Goal: Task Accomplishment & Management: Use online tool/utility

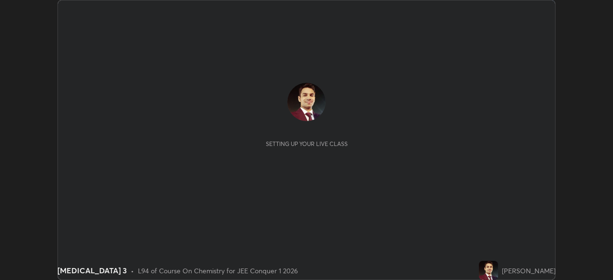
scroll to position [280, 613]
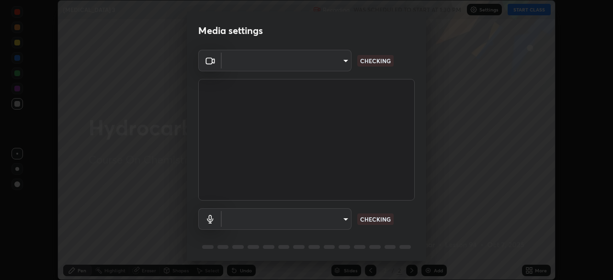
type input "45a9c953fc560ff4a06357cd143dcd85fc71fb1e664dcff5325b0048f3aa7c7e"
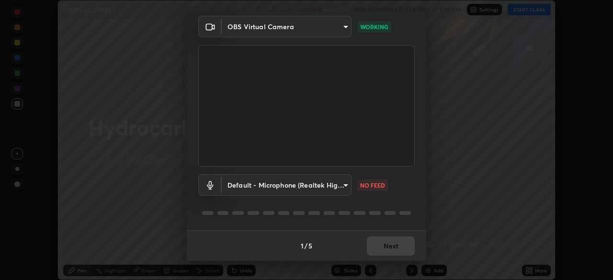
click at [345, 187] on body "Erase all [MEDICAL_DATA] 3 Recording WAS SCHEDULED TO START AT 1:30 PM Settings…" at bounding box center [306, 140] width 613 height 280
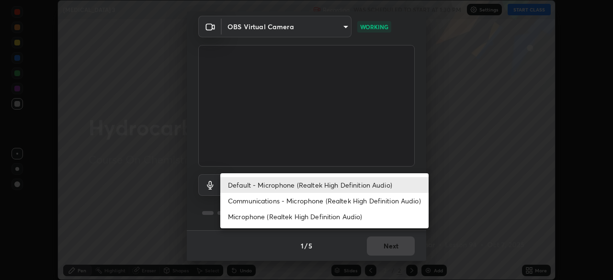
click at [261, 219] on li "Microphone (Realtek High Definition Audio)" at bounding box center [324, 217] width 208 height 16
type input "b1e924d81ffd4edaad47d28616cba732a129467e644e78493aafed4af52942b1"
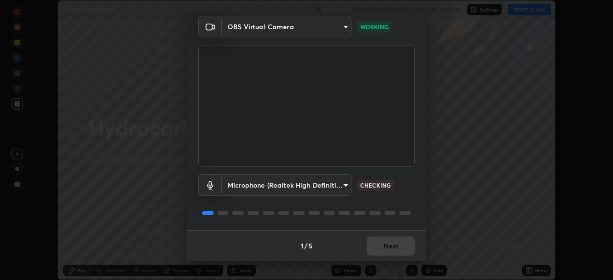
click at [380, 244] on div "1 / 5 Next" at bounding box center [306, 245] width 239 height 31
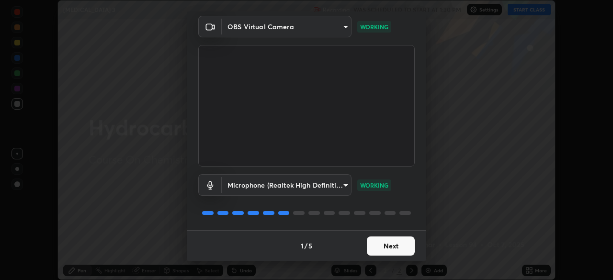
click at [383, 247] on button "Next" at bounding box center [391, 246] width 48 height 19
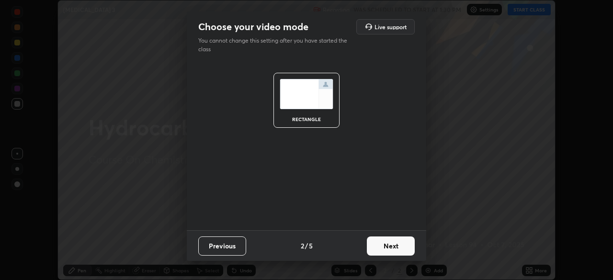
click at [384, 244] on button "Next" at bounding box center [391, 246] width 48 height 19
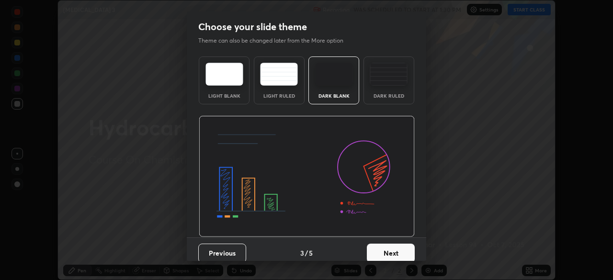
click at [389, 249] on button "Next" at bounding box center [391, 253] width 48 height 19
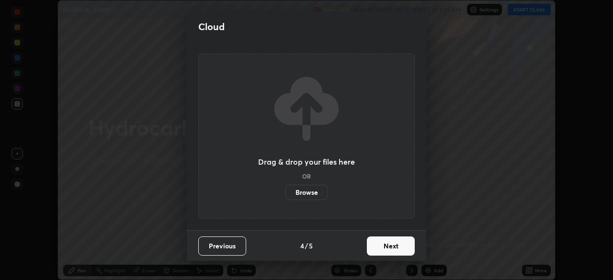
click at [385, 240] on button "Next" at bounding box center [391, 246] width 48 height 19
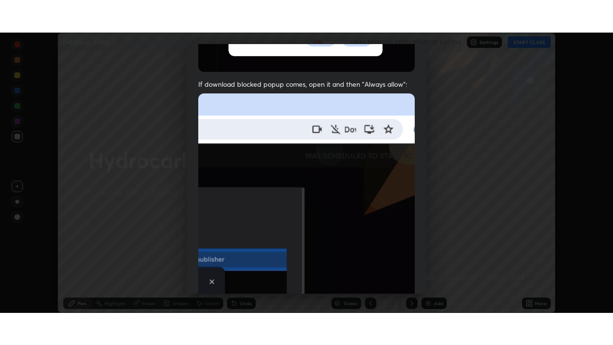
scroll to position [229, 0]
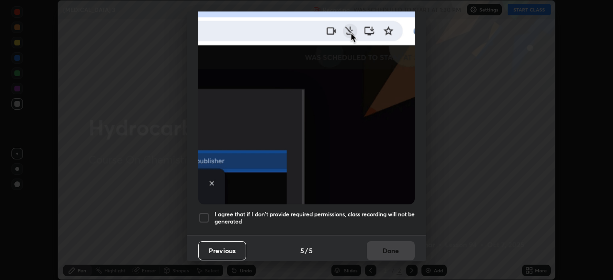
click at [200, 214] on div at bounding box center [203, 217] width 11 height 11
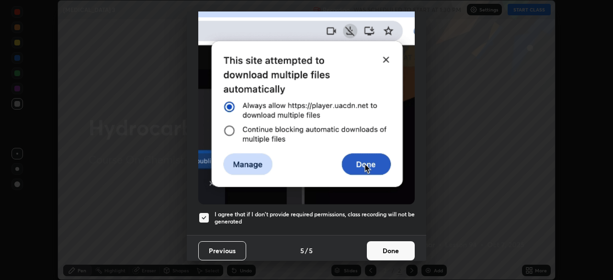
click at [389, 241] on button "Done" at bounding box center [391, 250] width 48 height 19
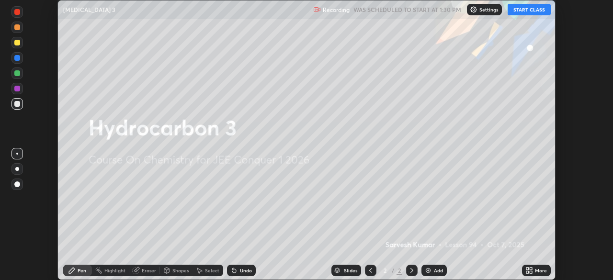
click at [526, 9] on button "START CLASS" at bounding box center [529, 9] width 43 height 11
click at [529, 271] on icon at bounding box center [529, 271] width 8 height 8
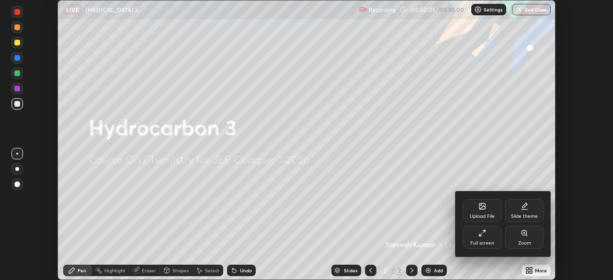
click at [483, 241] on div "Full screen" at bounding box center [482, 243] width 24 height 5
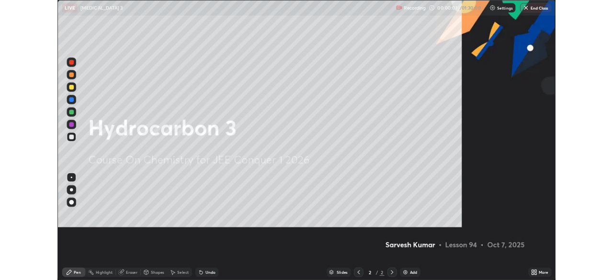
scroll to position [345, 613]
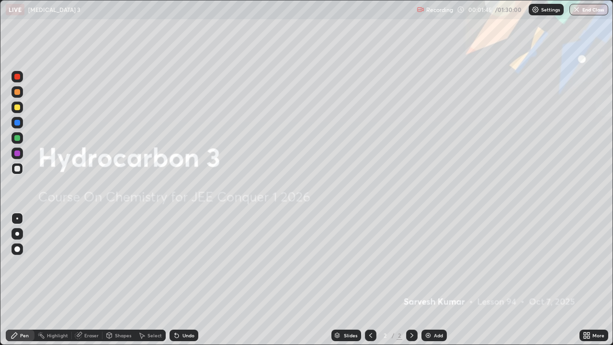
click at [589, 280] on div "More" at bounding box center [593, 334] width 29 height 11
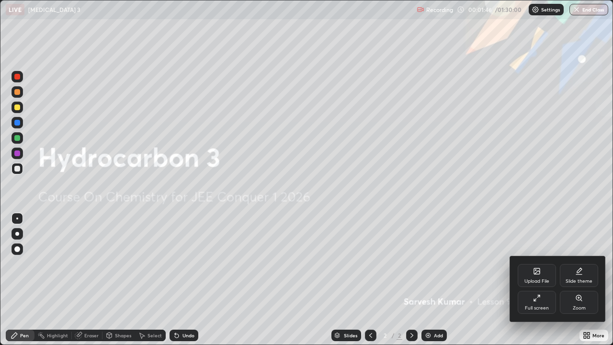
click at [532, 273] on div "Upload File" at bounding box center [537, 275] width 38 height 23
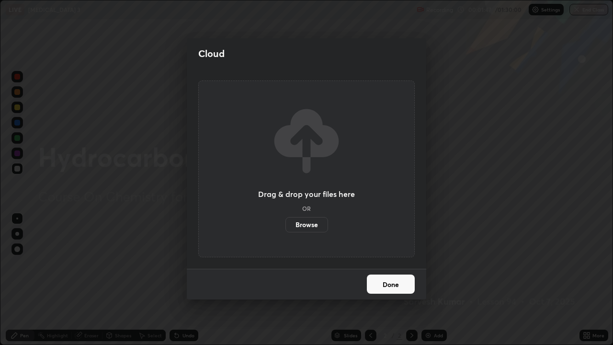
click at [297, 226] on label "Browse" at bounding box center [306, 224] width 43 height 15
click at [285, 226] on input "Browse" at bounding box center [285, 224] width 0 height 15
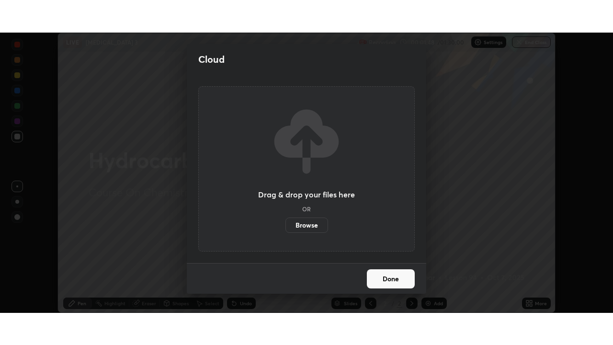
scroll to position [47604, 47271]
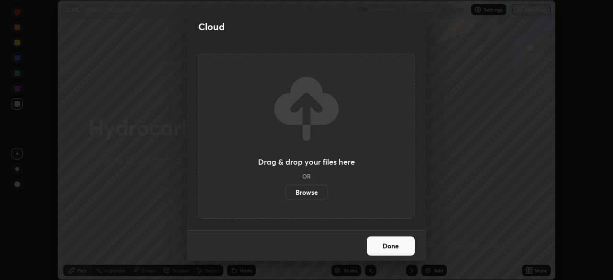
click at [300, 194] on label "Browse" at bounding box center [306, 192] width 43 height 15
click at [285, 194] on input "Browse" at bounding box center [285, 192] width 0 height 15
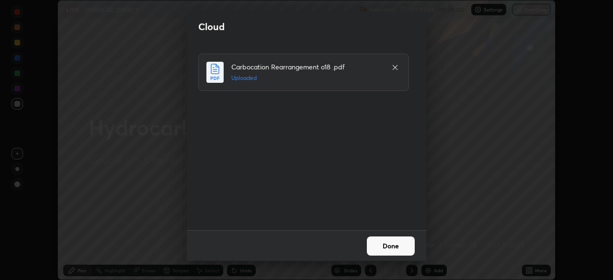
click at [408, 245] on button "Done" at bounding box center [391, 246] width 48 height 19
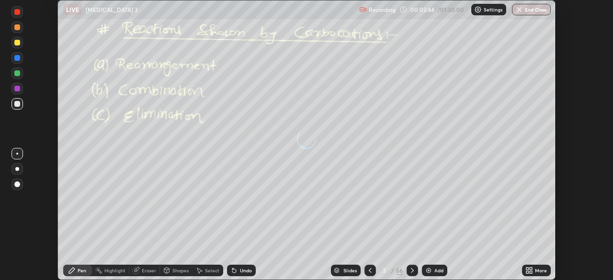
click at [533, 273] on div "More" at bounding box center [536, 270] width 29 height 11
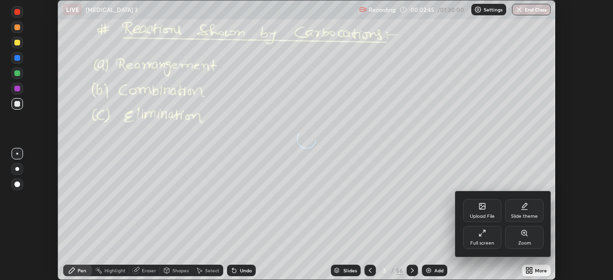
click at [490, 242] on div "Full screen" at bounding box center [482, 243] width 24 height 5
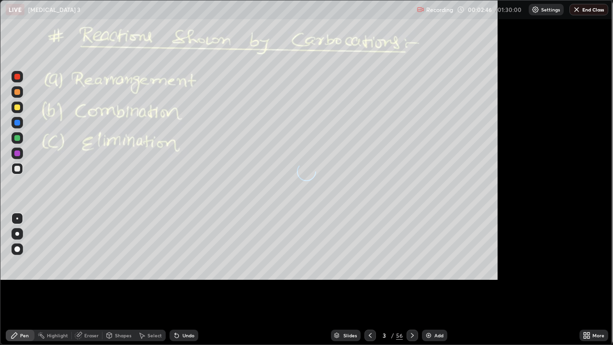
scroll to position [345, 613]
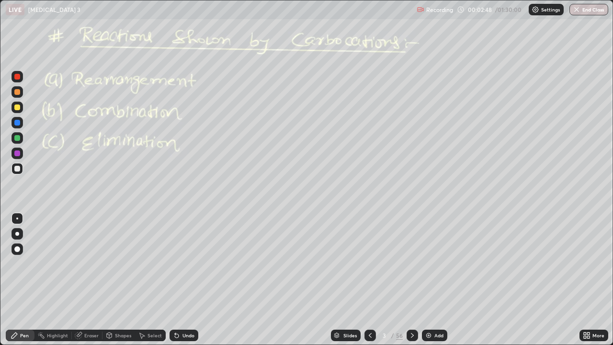
click at [367, 280] on icon at bounding box center [370, 335] width 8 height 8
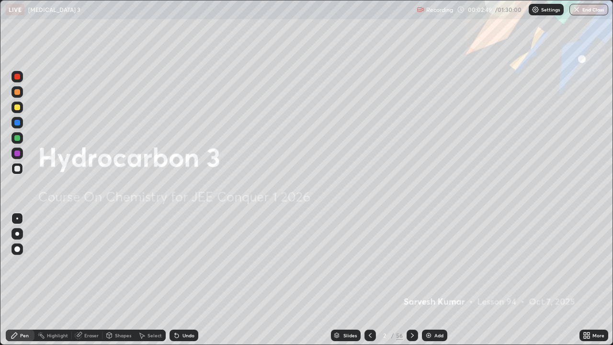
click at [439, 280] on div "Add" at bounding box center [438, 335] width 9 height 5
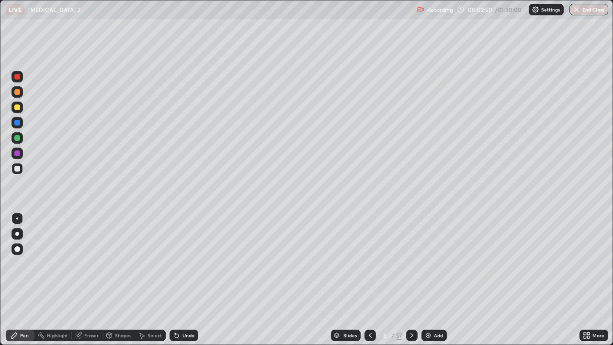
click at [18, 92] on div at bounding box center [17, 92] width 6 height 6
click at [16, 169] on div at bounding box center [17, 169] width 6 height 6
click at [21, 105] on div at bounding box center [16, 107] width 11 height 11
click at [18, 162] on div at bounding box center [16, 168] width 11 height 15
click at [432, 280] on div "Add" at bounding box center [433, 334] width 25 height 11
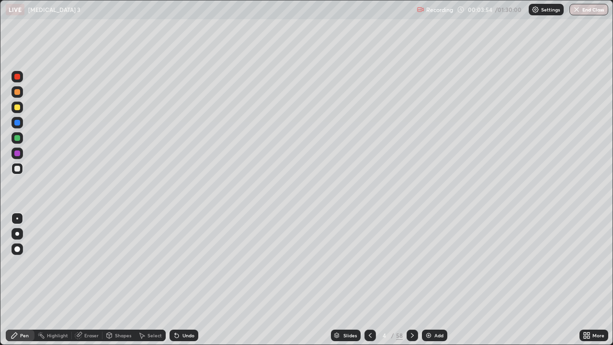
click at [17, 92] on div at bounding box center [17, 92] width 6 height 6
click at [17, 137] on div at bounding box center [17, 138] width 6 height 6
click at [21, 172] on div at bounding box center [16, 168] width 11 height 11
click at [16, 139] on div at bounding box center [17, 138] width 6 height 6
click at [79, 280] on icon at bounding box center [78, 335] width 6 height 6
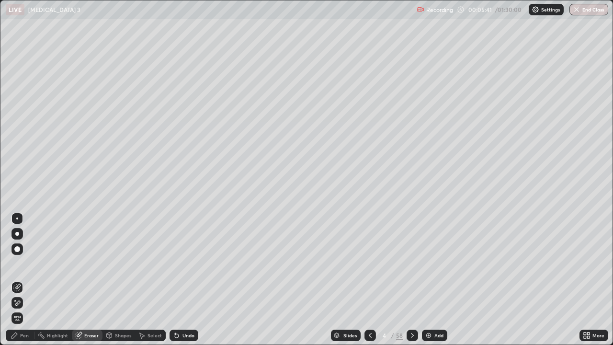
click at [23, 280] on div "Pen" at bounding box center [24, 335] width 9 height 5
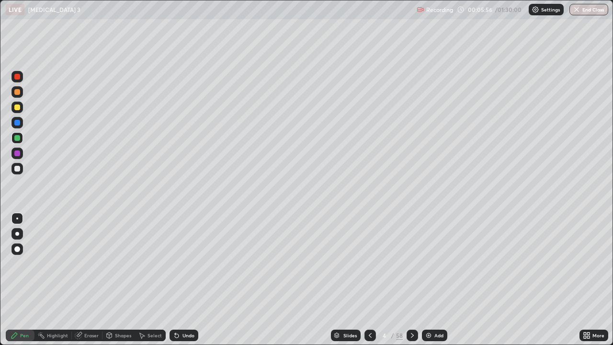
click at [151, 280] on div "Select" at bounding box center [150, 334] width 31 height 11
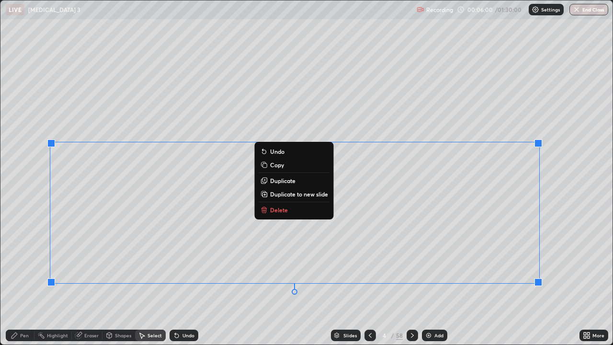
click at [272, 211] on p "Delete" at bounding box center [279, 210] width 18 height 8
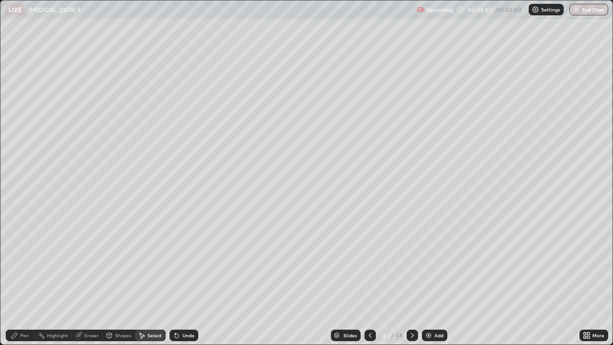
click at [26, 280] on div "Pen" at bounding box center [24, 335] width 9 height 5
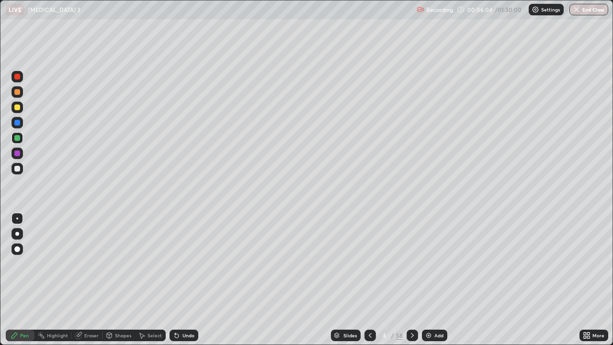
click at [19, 109] on div at bounding box center [17, 107] width 6 height 6
click at [415, 280] on icon at bounding box center [412, 335] width 8 height 8
click at [18, 92] on div at bounding box center [17, 92] width 6 height 6
click at [18, 140] on div at bounding box center [17, 138] width 6 height 6
click at [15, 137] on div at bounding box center [17, 138] width 6 height 6
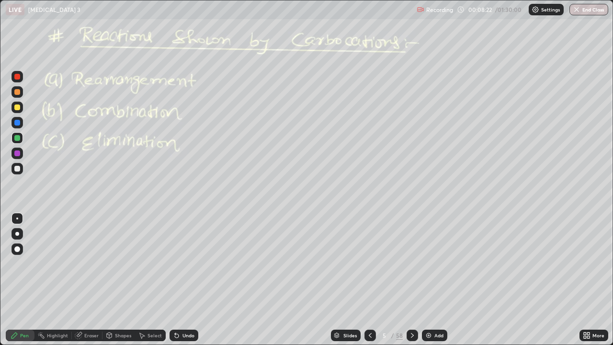
click at [411, 280] on icon at bounding box center [412, 335] width 3 height 5
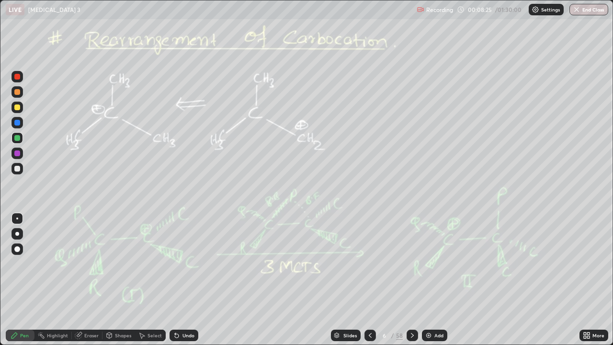
click at [369, 280] on icon at bounding box center [370, 335] width 3 height 5
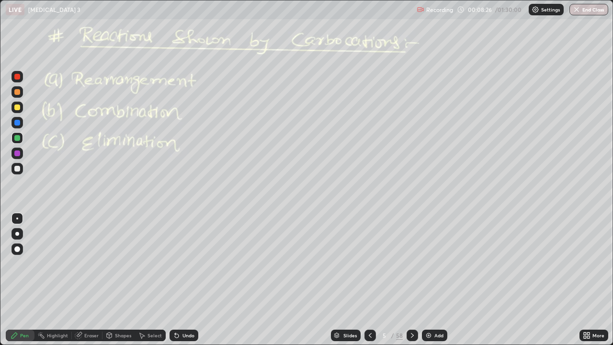
click at [431, 280] on div "Add" at bounding box center [434, 334] width 25 height 11
click at [16, 109] on div at bounding box center [17, 107] width 6 height 6
click at [15, 170] on div at bounding box center [17, 169] width 6 height 6
click at [19, 142] on div at bounding box center [16, 137] width 11 height 11
click at [369, 280] on icon at bounding box center [370, 335] width 8 height 8
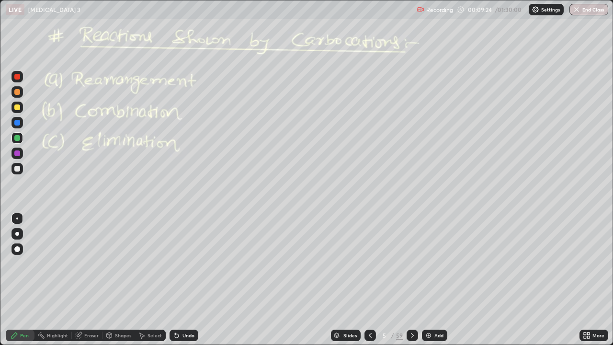
click at [408, 280] on icon at bounding box center [412, 335] width 8 height 8
click at [433, 280] on div "Add" at bounding box center [434, 334] width 25 height 11
click at [15, 111] on div at bounding box center [16, 107] width 11 height 11
click at [18, 138] on div at bounding box center [17, 138] width 6 height 6
click at [16, 138] on div at bounding box center [17, 138] width 6 height 6
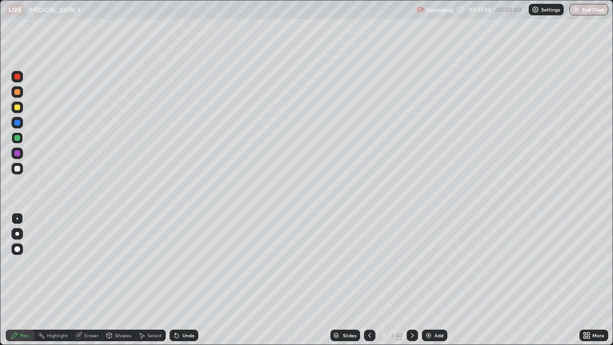
click at [175, 280] on icon at bounding box center [177, 336] width 4 height 4
click at [20, 108] on div at bounding box center [17, 107] width 6 height 6
click at [412, 280] on icon at bounding box center [412, 335] width 8 height 8
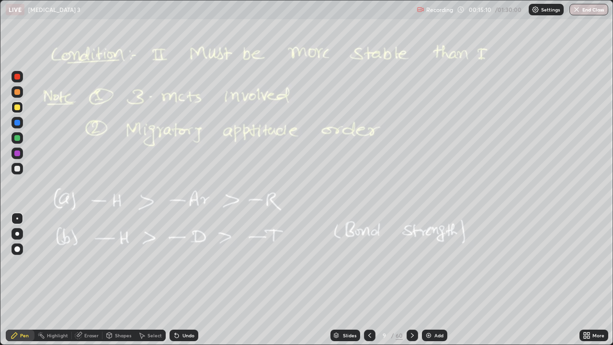
click at [413, 280] on icon at bounding box center [412, 335] width 8 height 8
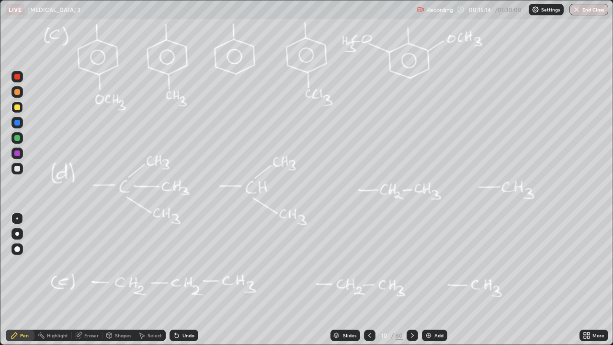
click at [372, 280] on icon at bounding box center [370, 335] width 8 height 8
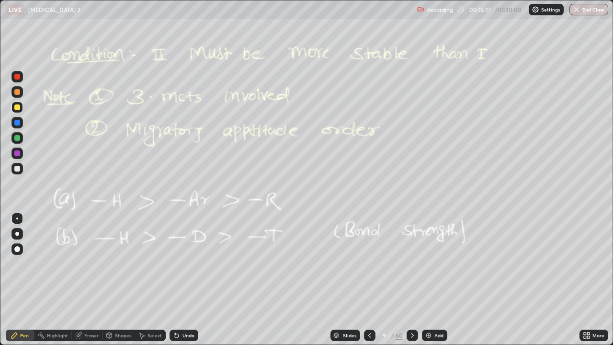
click at [409, 280] on icon at bounding box center [412, 335] width 8 height 8
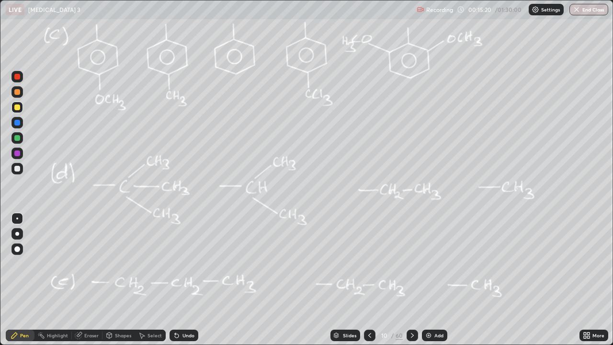
click at [369, 280] on div at bounding box center [369, 334] width 11 height 11
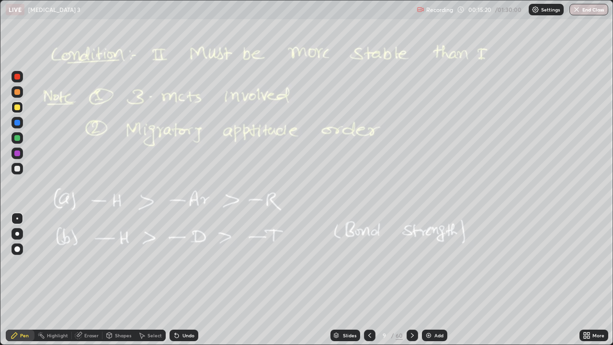
click at [367, 280] on icon at bounding box center [370, 335] width 8 height 8
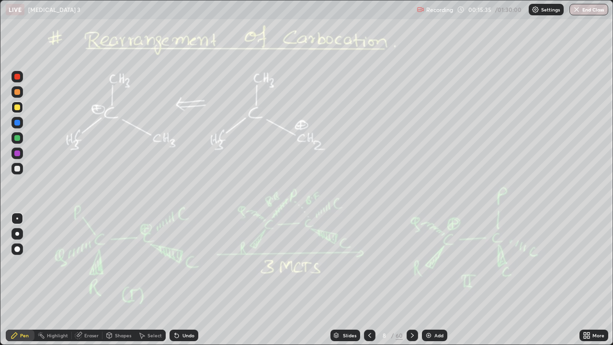
click at [413, 280] on icon at bounding box center [412, 335] width 8 height 8
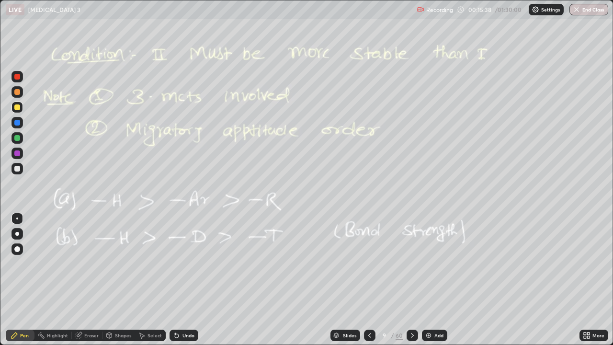
click at [407, 280] on div at bounding box center [412, 334] width 11 height 11
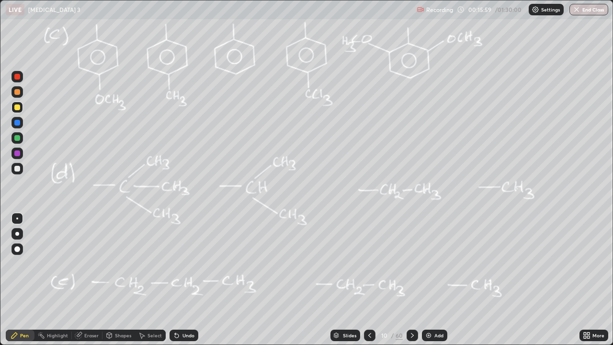
click at [371, 280] on icon at bounding box center [370, 335] width 8 height 8
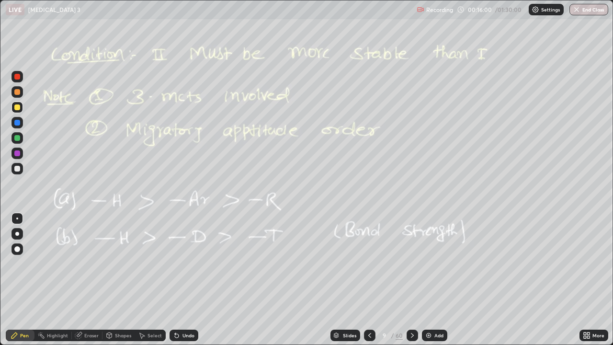
click at [370, 280] on icon at bounding box center [370, 335] width 8 height 8
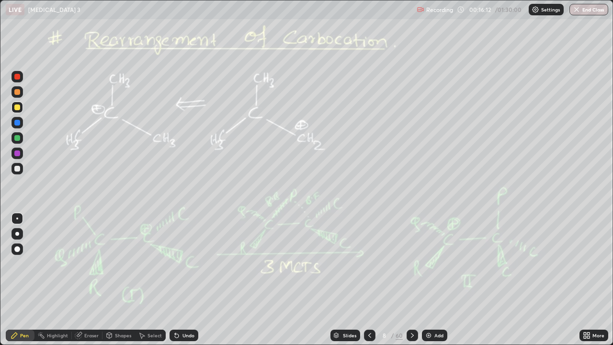
click at [415, 280] on div at bounding box center [412, 334] width 11 height 11
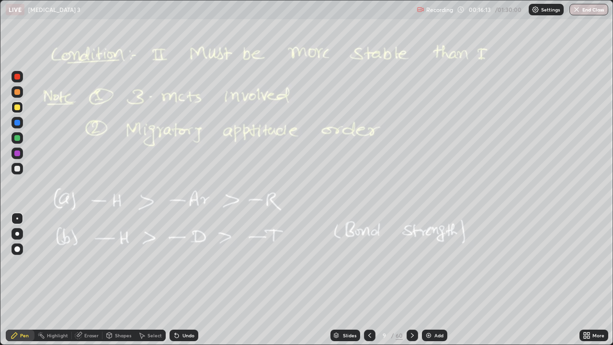
click at [413, 280] on icon at bounding box center [412, 335] width 8 height 8
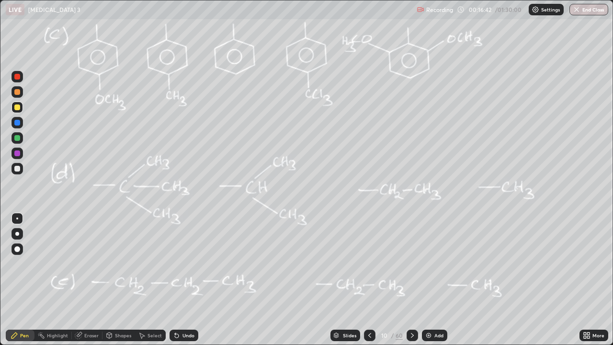
click at [410, 280] on icon at bounding box center [412, 335] width 8 height 8
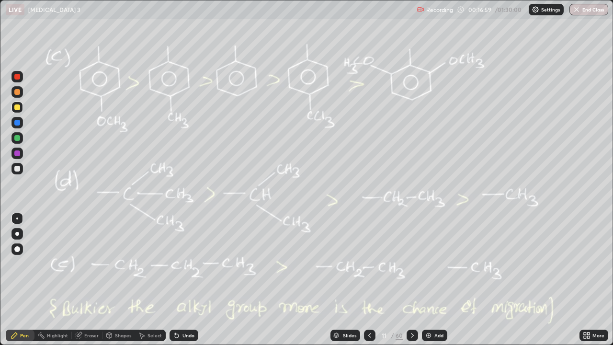
click at [16, 169] on div at bounding box center [17, 169] width 6 height 6
click at [410, 280] on icon at bounding box center [412, 335] width 8 height 8
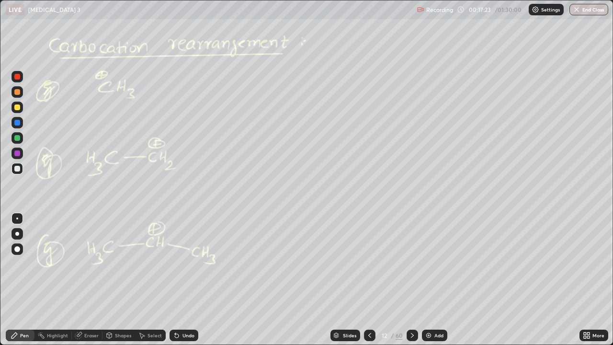
click at [16, 141] on div at bounding box center [16, 137] width 11 height 11
click at [410, 280] on icon at bounding box center [412, 335] width 8 height 8
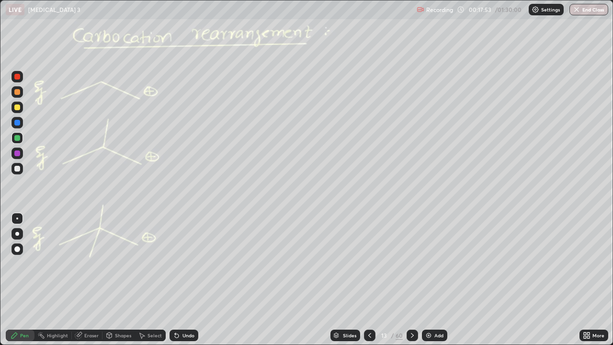
click at [18, 169] on div at bounding box center [17, 169] width 6 height 6
click at [157, 280] on div "Select" at bounding box center [150, 334] width 31 height 11
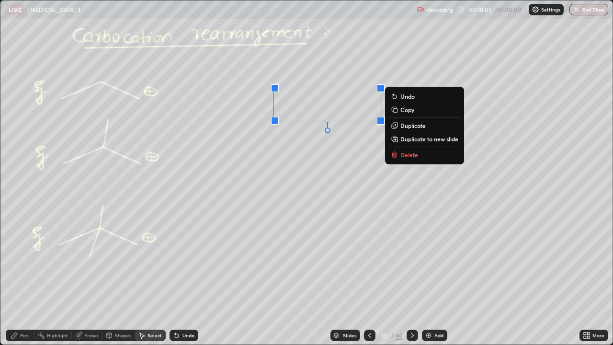
click at [407, 156] on p "Delete" at bounding box center [409, 155] width 18 height 8
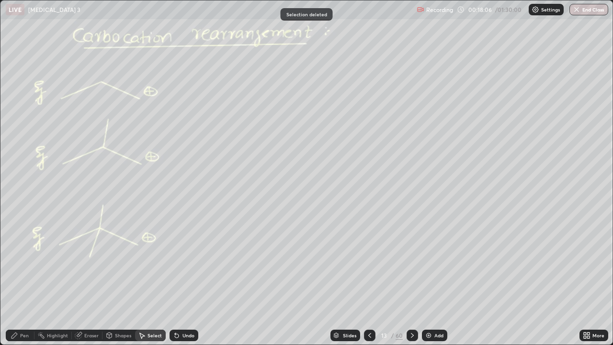
click at [23, 280] on div "Pen" at bounding box center [24, 335] width 9 height 5
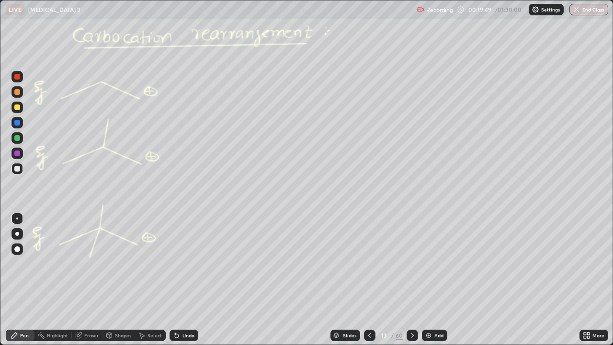
click at [409, 280] on icon at bounding box center [412, 335] width 8 height 8
click at [19, 168] on div at bounding box center [17, 169] width 6 height 6
click at [19, 138] on div at bounding box center [17, 138] width 6 height 6
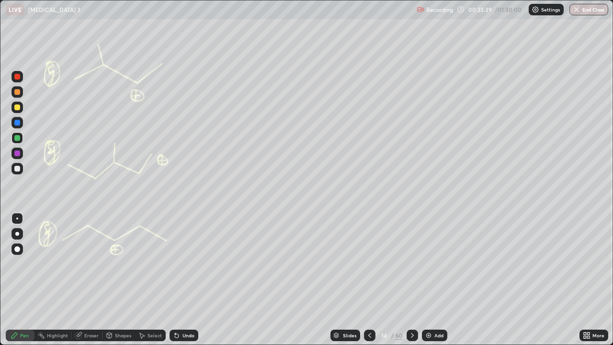
click at [20, 170] on div at bounding box center [16, 168] width 11 height 11
click at [182, 280] on div "Undo" at bounding box center [184, 334] width 29 height 11
click at [183, 280] on div "Undo" at bounding box center [188, 335] width 12 height 5
click at [187, 280] on div "Undo" at bounding box center [184, 334] width 29 height 11
click at [189, 280] on div "Undo" at bounding box center [188, 335] width 12 height 5
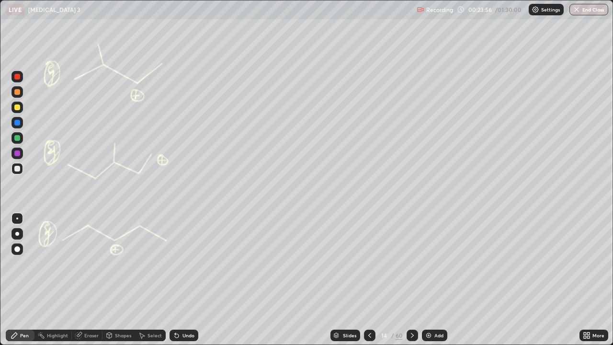
click at [190, 280] on div "Undo" at bounding box center [184, 334] width 29 height 11
click at [411, 280] on icon at bounding box center [412, 335] width 3 height 5
click at [413, 280] on icon at bounding box center [412, 335] width 8 height 8
click at [369, 280] on icon at bounding box center [370, 335] width 8 height 8
click at [368, 280] on icon at bounding box center [370, 335] width 8 height 8
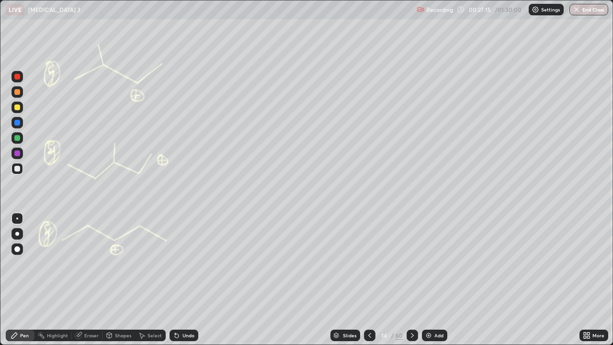
click at [370, 280] on icon at bounding box center [370, 335] width 8 height 8
click at [368, 280] on div at bounding box center [369, 334] width 11 height 11
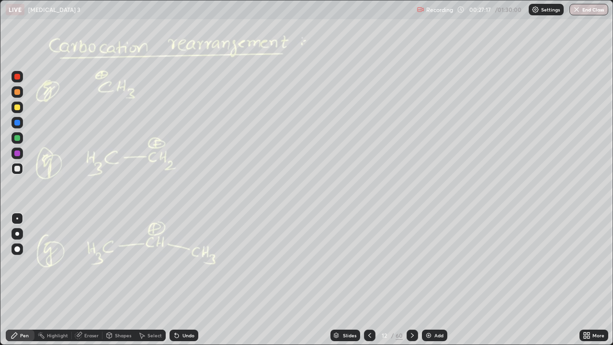
click at [369, 280] on div at bounding box center [369, 334] width 11 height 11
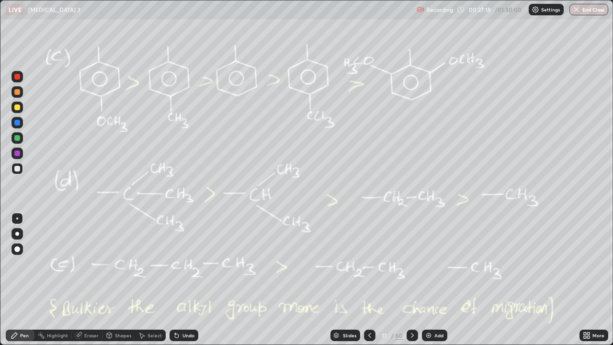
click at [370, 280] on icon at bounding box center [370, 335] width 8 height 8
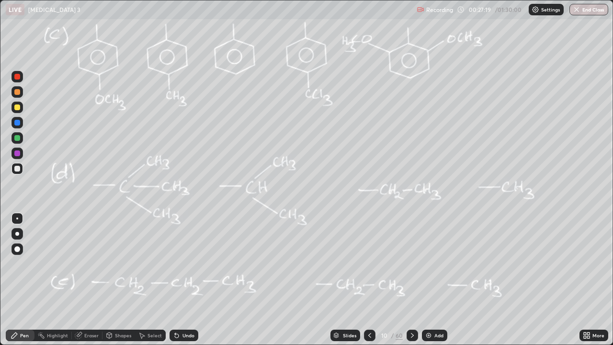
click at [373, 280] on div at bounding box center [369, 334] width 11 height 11
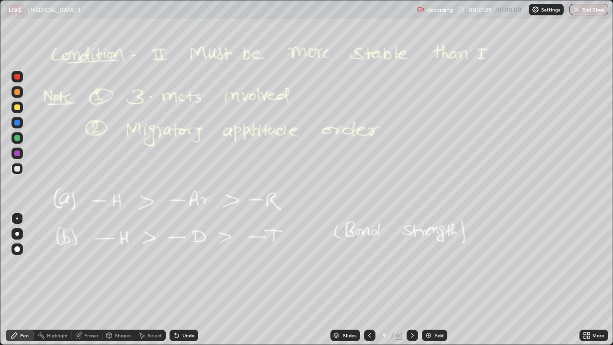
click at [409, 280] on icon at bounding box center [412, 335] width 8 height 8
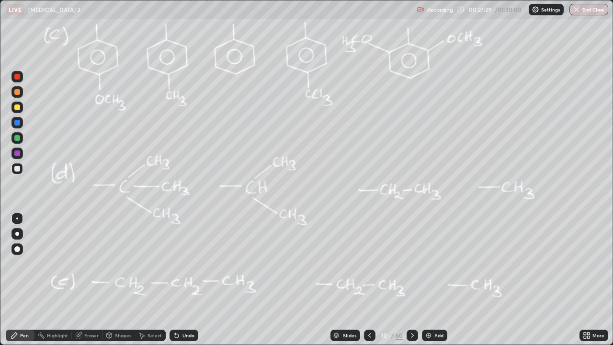
click at [411, 280] on icon at bounding box center [412, 335] width 8 height 8
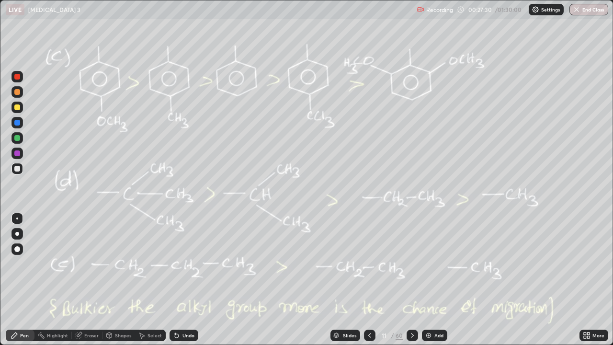
click at [407, 280] on div at bounding box center [412, 334] width 11 height 11
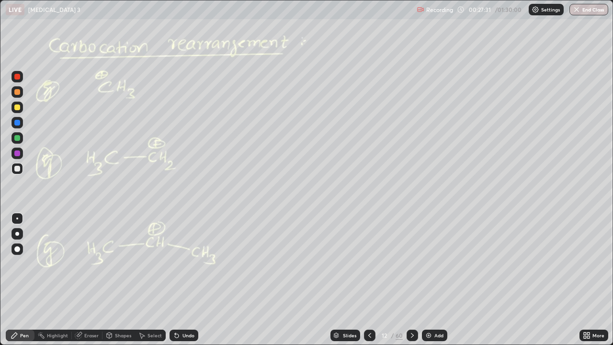
click at [411, 280] on icon at bounding box center [412, 335] width 3 height 5
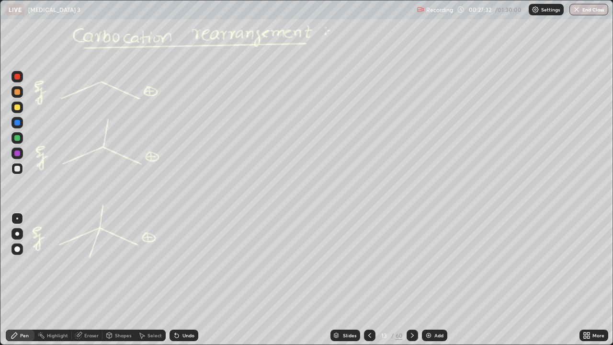
click at [407, 280] on div at bounding box center [412, 334] width 11 height 11
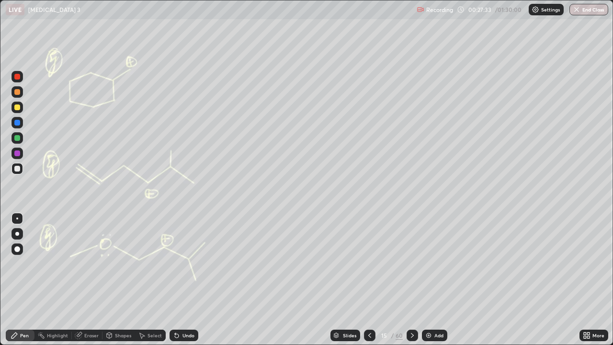
click at [408, 280] on icon at bounding box center [412, 335] width 8 height 8
click at [410, 280] on icon at bounding box center [412, 335] width 8 height 8
click at [20, 153] on div at bounding box center [17, 153] width 6 height 6
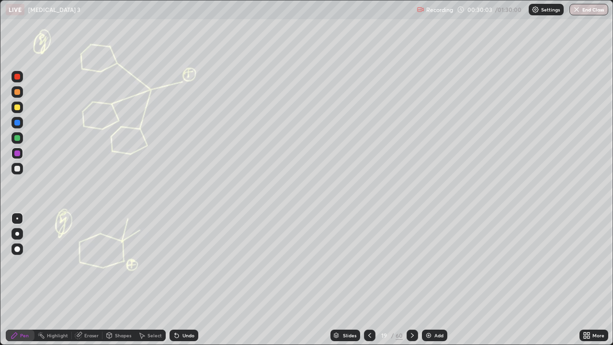
click at [415, 280] on icon at bounding box center [412, 335] width 8 height 8
click at [371, 280] on icon at bounding box center [370, 335] width 8 height 8
click at [372, 280] on icon at bounding box center [370, 335] width 8 height 8
click at [409, 280] on icon at bounding box center [412, 335] width 8 height 8
click at [408, 280] on icon at bounding box center [412, 335] width 8 height 8
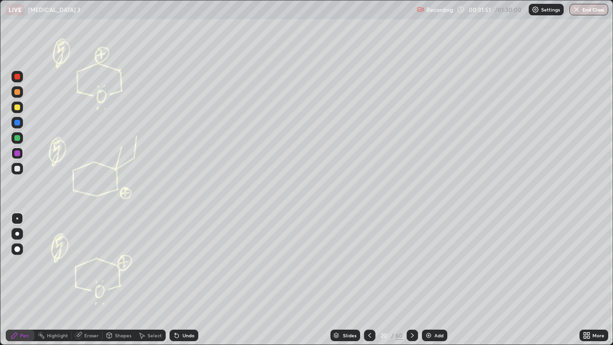
click at [410, 280] on icon at bounding box center [412, 335] width 8 height 8
click at [410, 280] on div at bounding box center [412, 335] width 11 height 19
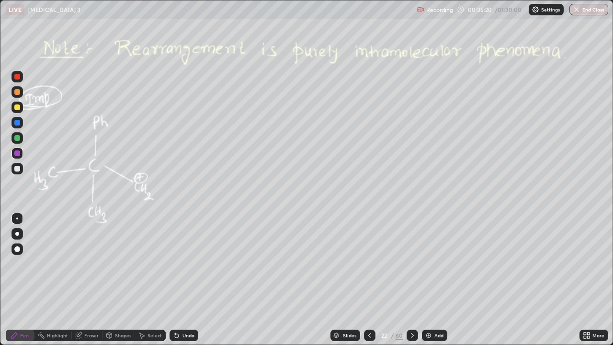
click at [17, 138] on div at bounding box center [17, 138] width 6 height 6
click at [16, 154] on div at bounding box center [17, 153] width 6 height 6
click at [18, 121] on div at bounding box center [17, 123] width 6 height 6
click at [18, 110] on div at bounding box center [17, 107] width 6 height 6
click at [17, 153] on div at bounding box center [17, 153] width 6 height 6
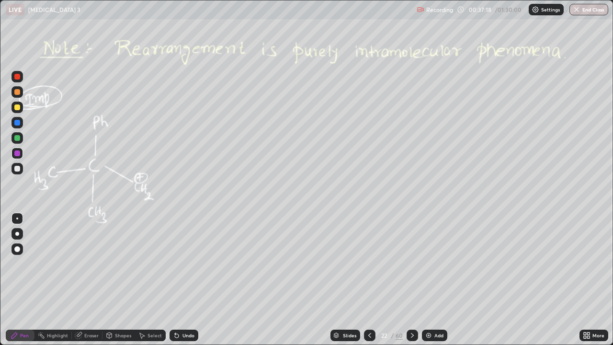
click at [413, 280] on icon at bounding box center [412, 335] width 8 height 8
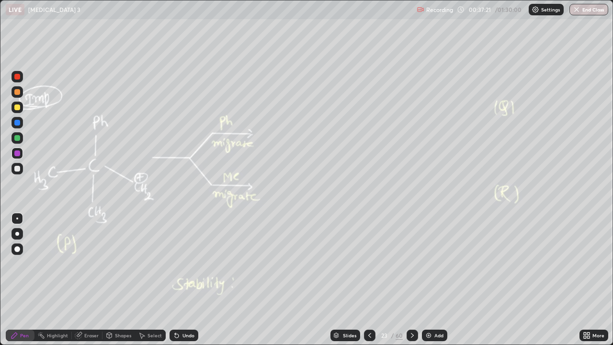
click at [413, 280] on icon at bounding box center [412, 335] width 8 height 8
click at [411, 280] on icon at bounding box center [412, 335] width 8 height 8
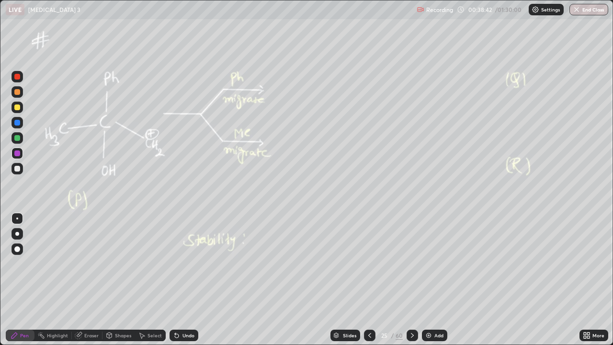
click at [407, 280] on div at bounding box center [412, 334] width 11 height 11
click at [368, 280] on div at bounding box center [369, 335] width 11 height 19
click at [413, 280] on icon at bounding box center [412, 335] width 8 height 8
click at [411, 280] on icon at bounding box center [412, 335] width 8 height 8
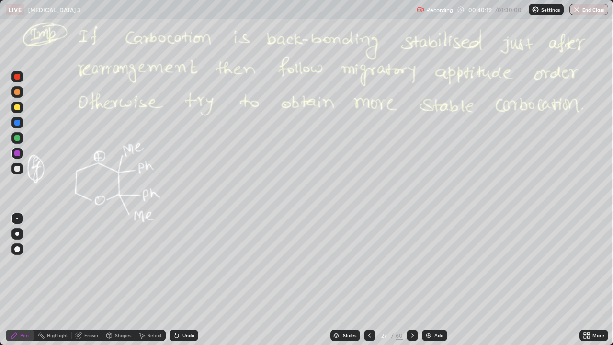
click at [369, 280] on icon at bounding box center [370, 335] width 8 height 8
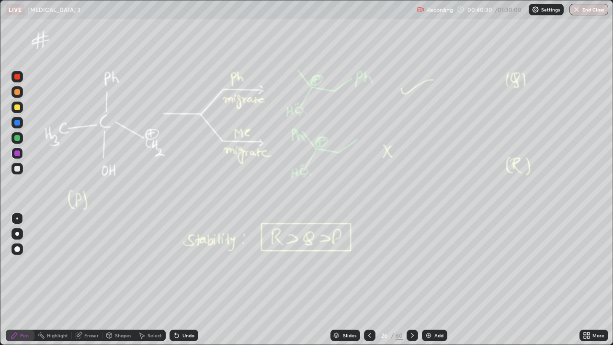
click at [415, 280] on div at bounding box center [412, 335] width 11 height 19
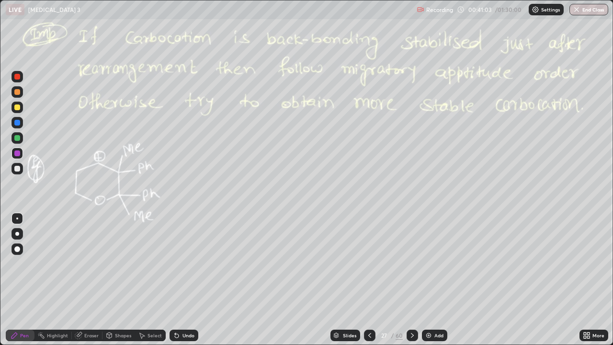
click at [17, 137] on div at bounding box center [17, 138] width 6 height 6
click at [369, 280] on icon at bounding box center [370, 335] width 8 height 8
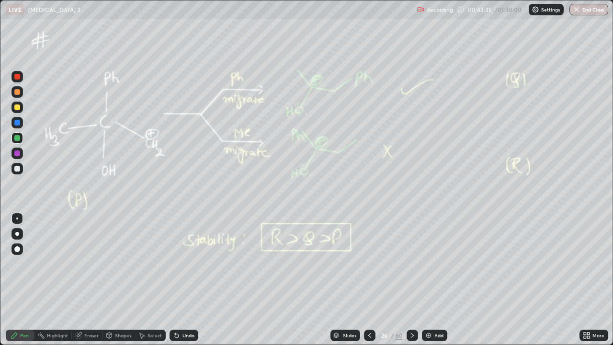
click at [411, 280] on div at bounding box center [412, 334] width 11 height 11
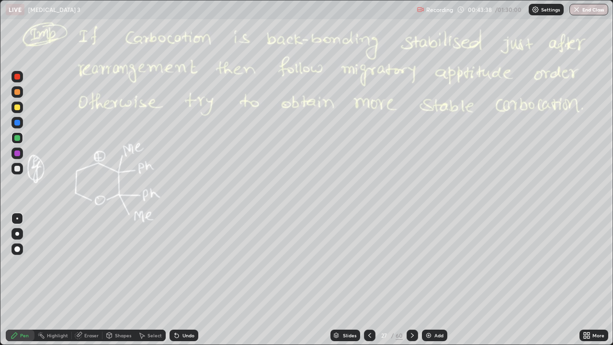
click at [411, 280] on icon at bounding box center [412, 335] width 3 height 5
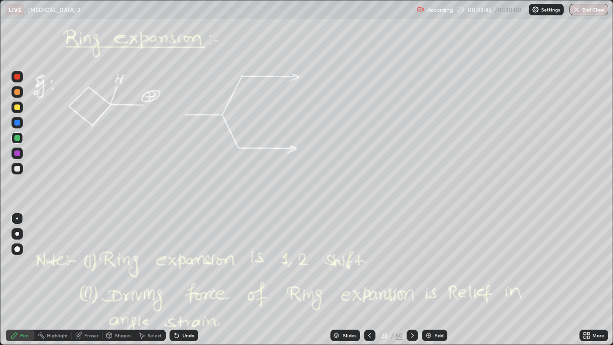
click at [18, 107] on div at bounding box center [17, 107] width 6 height 6
click at [17, 122] on div at bounding box center [17, 123] width 6 height 6
click at [21, 136] on div at bounding box center [16, 137] width 11 height 11
click at [18, 92] on div at bounding box center [17, 92] width 6 height 6
click at [186, 280] on div "Undo" at bounding box center [188, 335] width 12 height 5
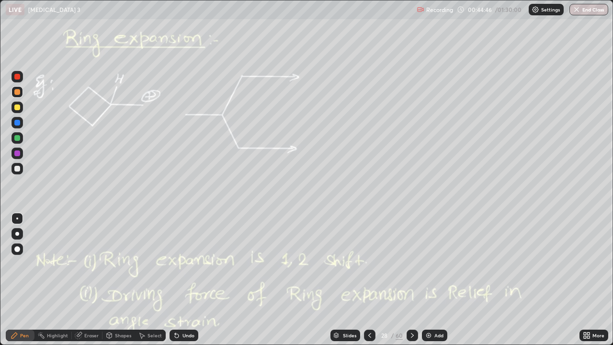
click at [91, 280] on div "Eraser" at bounding box center [91, 335] width 14 height 5
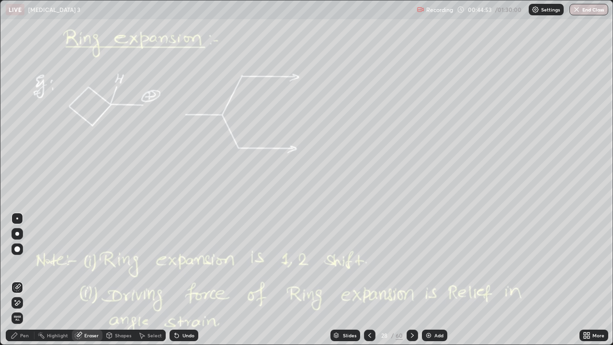
click at [16, 280] on icon at bounding box center [14, 335] width 6 height 6
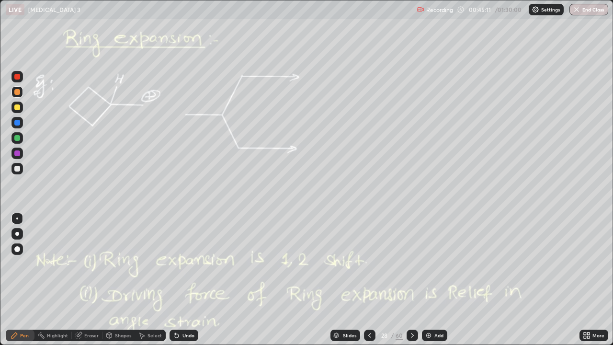
click at [188, 280] on div "Undo" at bounding box center [188, 335] width 12 height 5
click at [186, 280] on div "Undo" at bounding box center [184, 334] width 29 height 11
click at [409, 280] on icon at bounding box center [412, 335] width 8 height 8
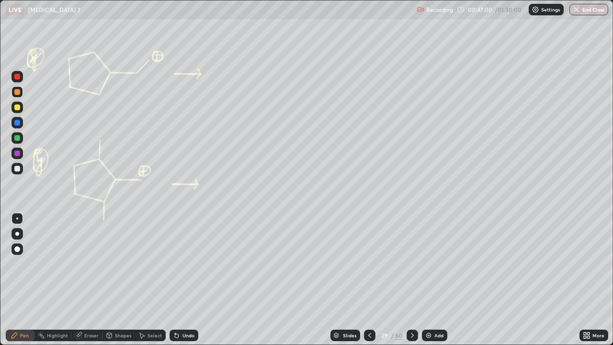
click at [19, 168] on div at bounding box center [17, 169] width 6 height 6
click at [433, 280] on div "Add" at bounding box center [434, 334] width 25 height 11
click at [92, 280] on div "Eraser" at bounding box center [91, 335] width 14 height 5
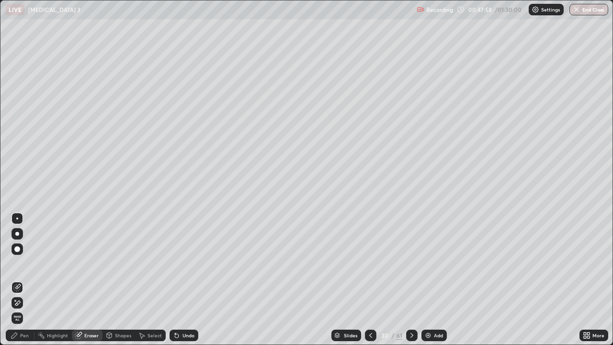
click at [20, 280] on div "Pen" at bounding box center [20, 334] width 29 height 11
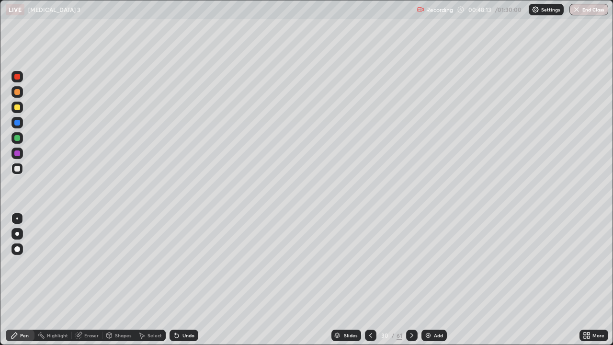
click at [151, 280] on div "Select" at bounding box center [154, 335] width 14 height 5
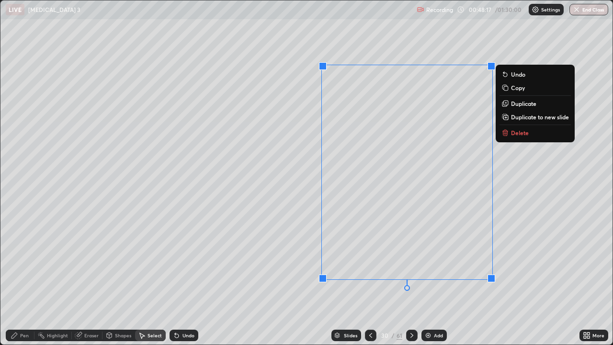
click at [514, 136] on p "Delete" at bounding box center [520, 133] width 18 height 8
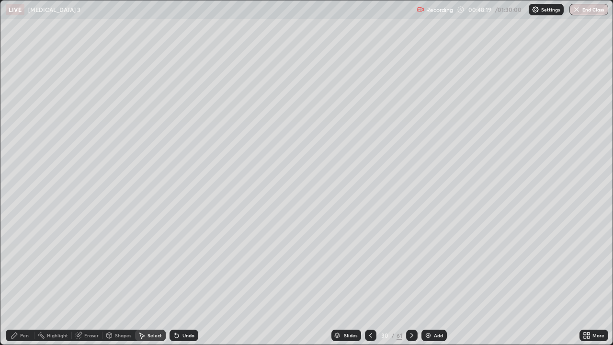
click at [371, 280] on icon at bounding box center [370, 335] width 3 height 5
click at [410, 280] on div at bounding box center [411, 335] width 11 height 19
click at [411, 280] on icon at bounding box center [412, 335] width 8 height 8
click at [411, 280] on div at bounding box center [411, 334] width 11 height 11
click at [408, 280] on icon at bounding box center [412, 335] width 8 height 8
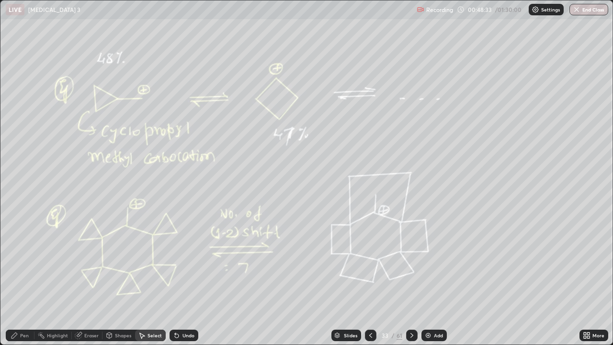
click at [20, 280] on div "Pen" at bounding box center [20, 334] width 29 height 11
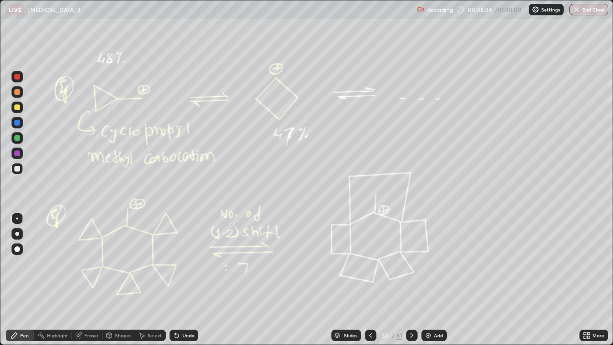
click at [15, 109] on div at bounding box center [17, 107] width 6 height 6
click at [151, 280] on div "Select" at bounding box center [150, 335] width 31 height 19
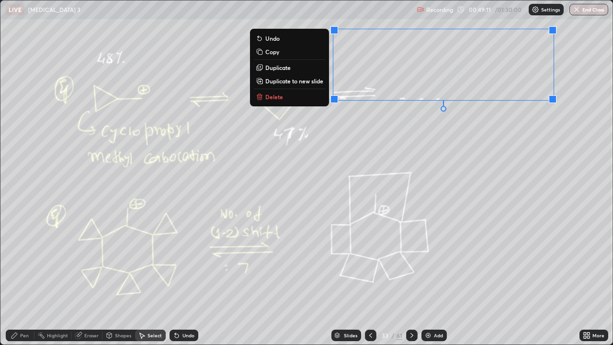
click at [275, 97] on p "Delete" at bounding box center [274, 97] width 18 height 8
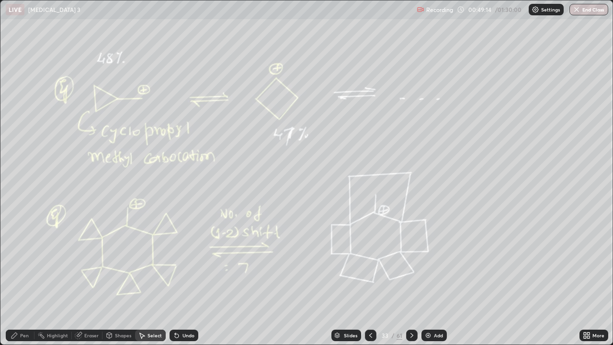
click at [375, 280] on div at bounding box center [370, 334] width 11 height 11
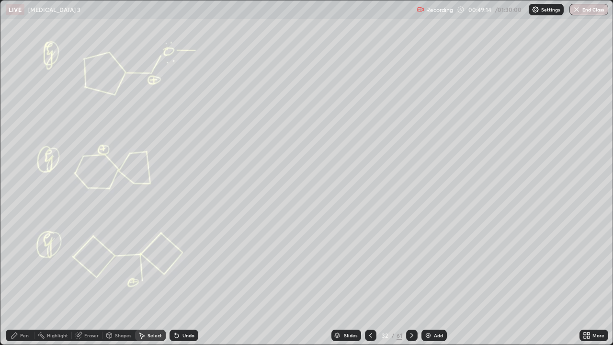
click at [376, 280] on div "32 / 61" at bounding box center [391, 335] width 53 height 19
click at [378, 280] on div "32 / 61" at bounding box center [391, 335] width 53 height 19
click at [373, 280] on div at bounding box center [370, 334] width 11 height 11
click at [371, 280] on div at bounding box center [370, 334] width 11 height 11
click at [373, 280] on icon at bounding box center [371, 335] width 8 height 8
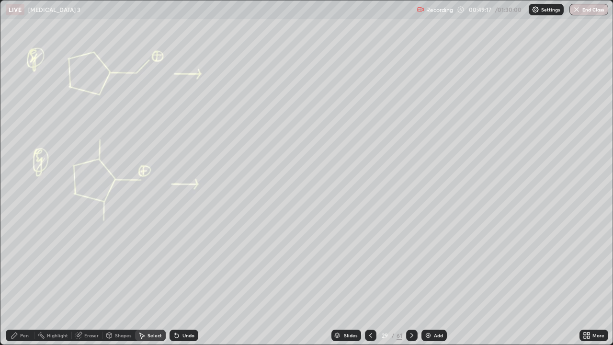
click at [370, 280] on icon at bounding box center [371, 335] width 8 height 8
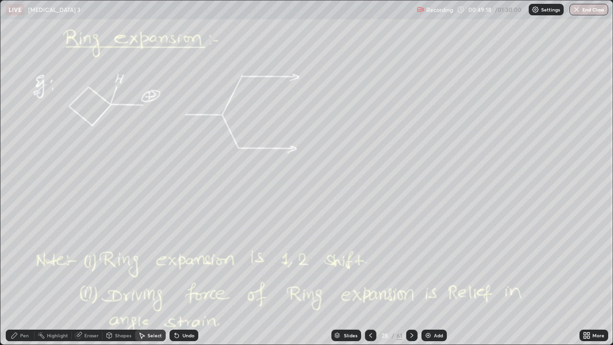
click at [416, 280] on div at bounding box center [411, 334] width 11 height 11
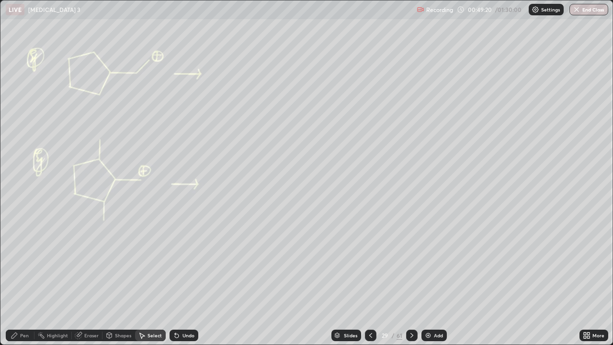
click at [159, 280] on div "Select" at bounding box center [150, 334] width 31 height 11
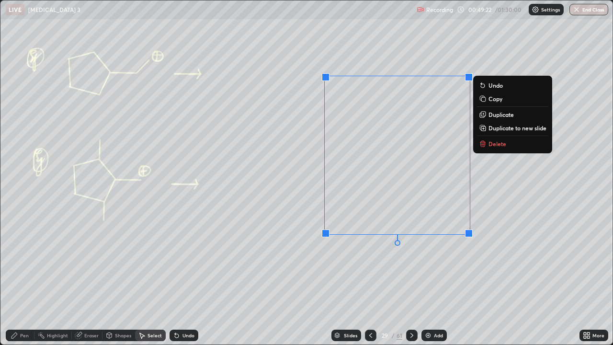
click at [486, 142] on icon at bounding box center [483, 144] width 8 height 8
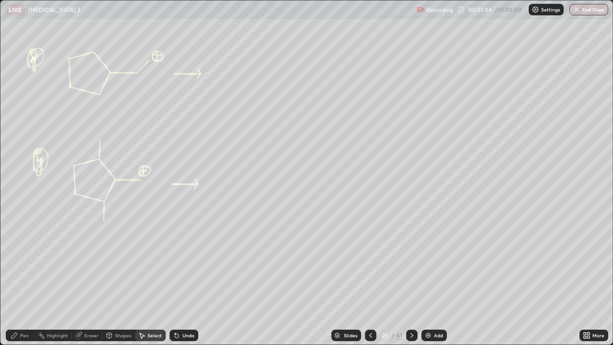
click at [20, 280] on div "Pen" at bounding box center [20, 334] width 29 height 11
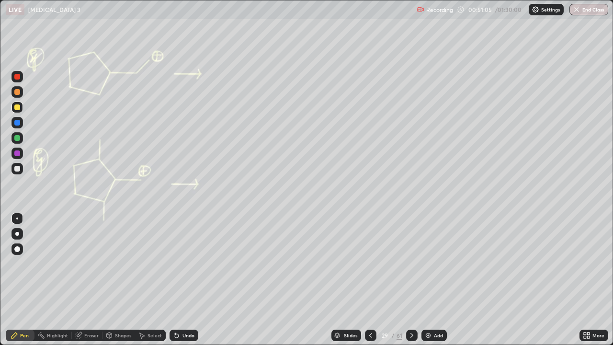
click at [11, 139] on div at bounding box center [16, 137] width 11 height 11
click at [19, 170] on div at bounding box center [17, 169] width 6 height 6
click at [408, 280] on div at bounding box center [411, 334] width 11 height 11
click at [411, 280] on icon at bounding box center [412, 335] width 8 height 8
click at [412, 280] on icon at bounding box center [412, 335] width 8 height 8
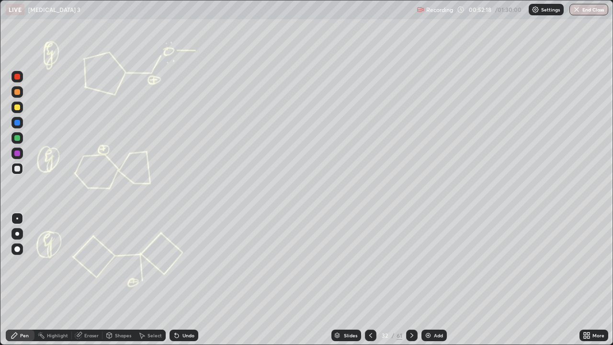
click at [410, 280] on icon at bounding box center [412, 335] width 8 height 8
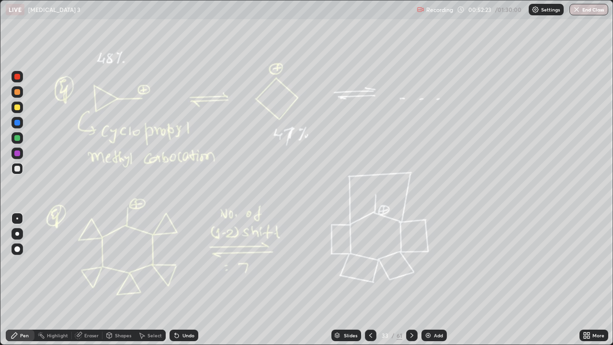
click at [369, 280] on icon at bounding box center [371, 335] width 8 height 8
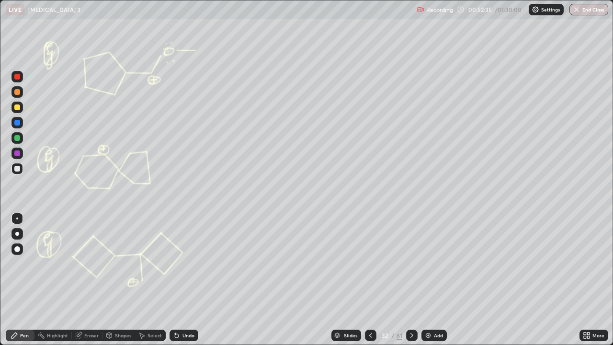
click at [186, 280] on div "Undo" at bounding box center [184, 334] width 29 height 11
click at [184, 280] on div "Undo" at bounding box center [182, 335] width 33 height 19
click at [174, 280] on icon at bounding box center [177, 335] width 8 height 8
click at [179, 280] on div "Undo" at bounding box center [184, 334] width 29 height 11
click at [15, 156] on div at bounding box center [16, 152] width 11 height 11
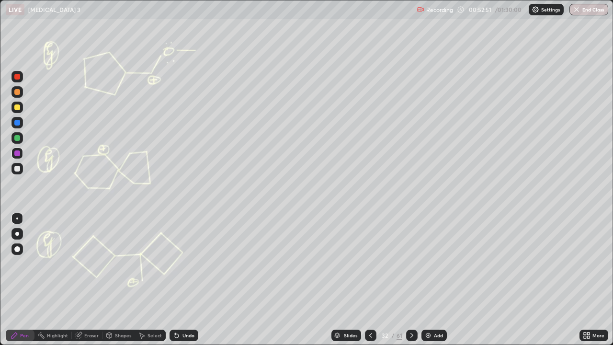
click at [176, 280] on icon at bounding box center [177, 336] width 4 height 4
click at [413, 280] on icon at bounding box center [412, 335] width 8 height 8
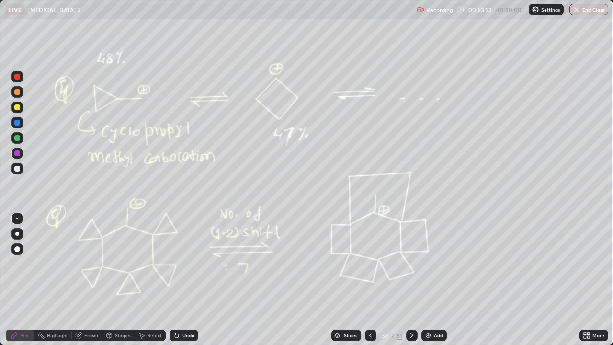
click at [19, 166] on div at bounding box center [16, 168] width 11 height 11
click at [415, 280] on div at bounding box center [411, 334] width 11 height 11
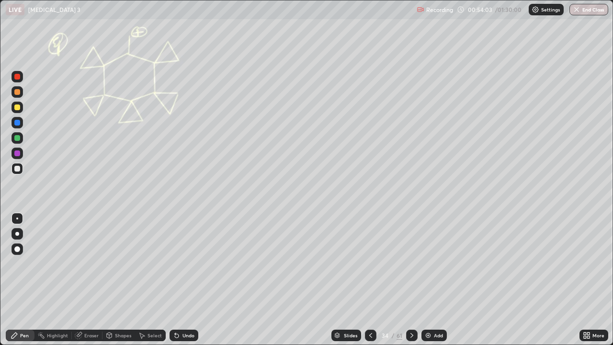
click at [374, 280] on div at bounding box center [370, 334] width 11 height 11
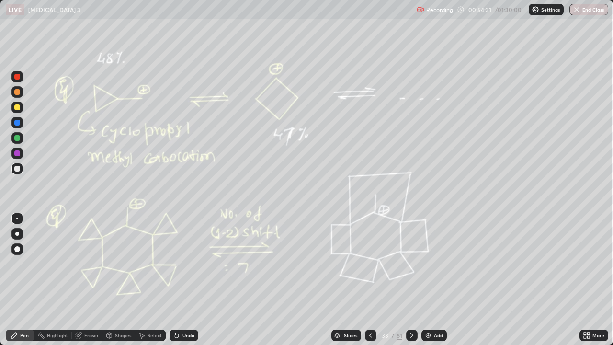
click at [411, 280] on icon at bounding box center [412, 335] width 8 height 8
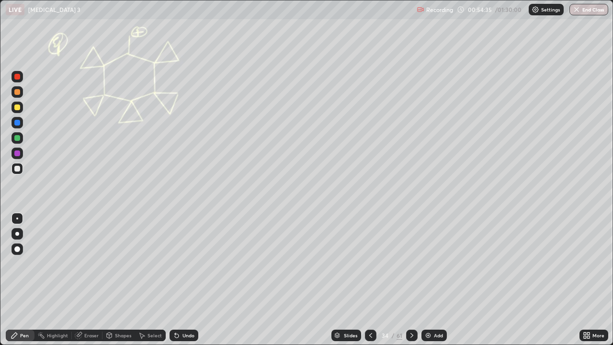
click at [408, 280] on icon at bounding box center [412, 335] width 8 height 8
click at [18, 139] on div at bounding box center [17, 138] width 6 height 6
click at [15, 122] on div at bounding box center [17, 123] width 6 height 6
click at [413, 280] on icon at bounding box center [412, 335] width 8 height 8
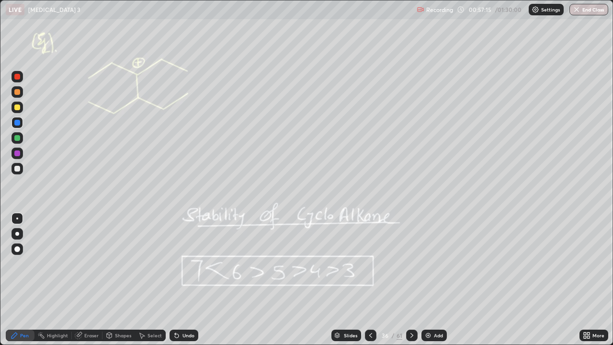
click at [346, 280] on div "Slides" at bounding box center [350, 335] width 13 height 5
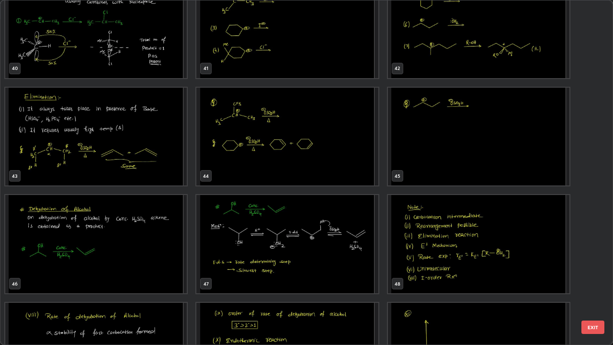
scroll to position [1403, 0]
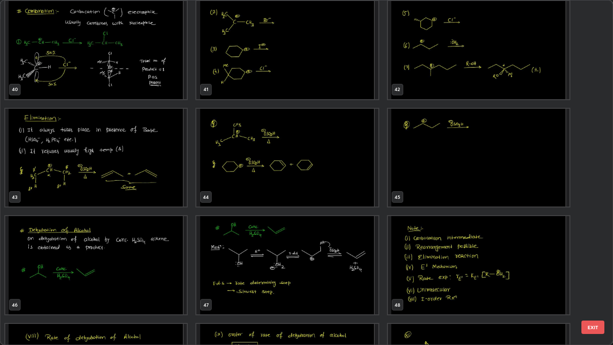
click at [161, 160] on img "grid" at bounding box center [95, 158] width 181 height 98
click at [161, 159] on img "grid" at bounding box center [95, 158] width 181 height 98
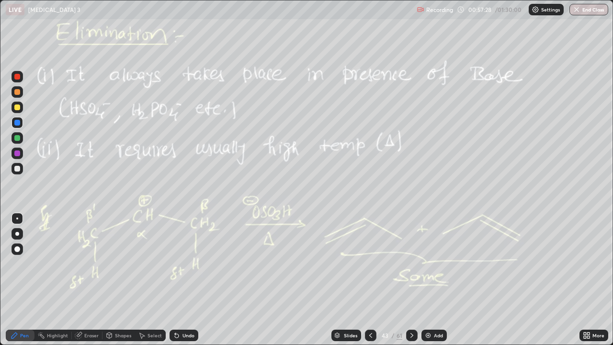
click at [349, 280] on div "Slides" at bounding box center [350, 335] width 13 height 5
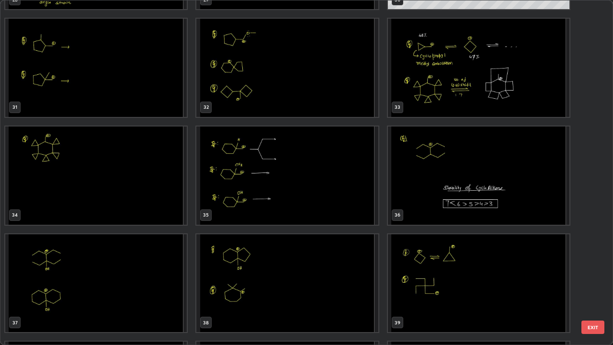
scroll to position [1061, 0]
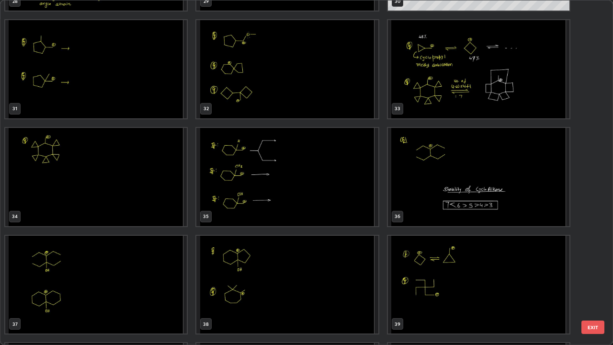
click at [450, 180] on img "grid" at bounding box center [478, 177] width 181 height 98
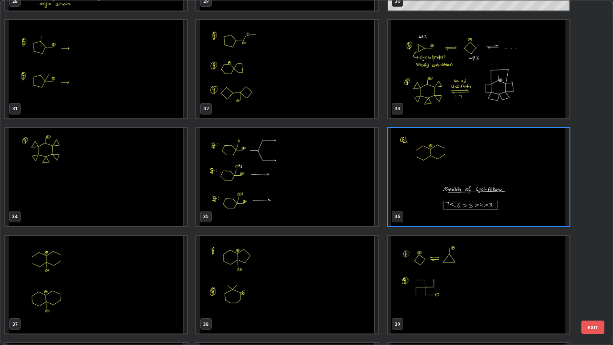
click at [454, 180] on img "grid" at bounding box center [478, 177] width 181 height 98
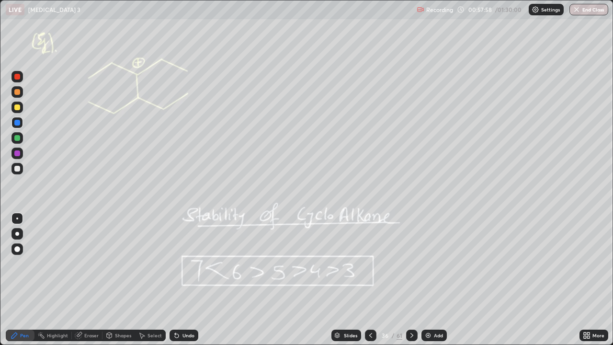
click at [406, 280] on div at bounding box center [411, 334] width 11 height 11
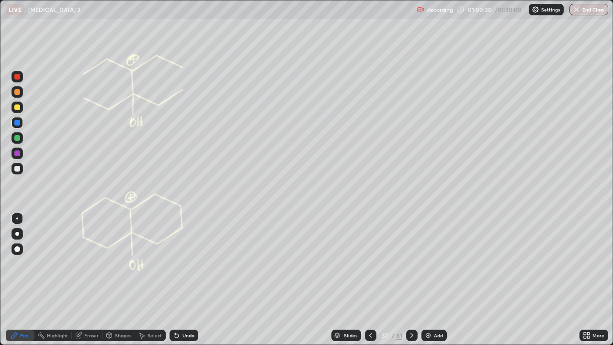
click at [19, 169] on div at bounding box center [17, 169] width 6 height 6
click at [191, 280] on div "Undo" at bounding box center [188, 335] width 12 height 5
click at [21, 110] on div at bounding box center [16, 107] width 11 height 11
click at [189, 280] on div "Undo" at bounding box center [184, 334] width 29 height 11
click at [182, 280] on div "Undo" at bounding box center [188, 335] width 12 height 5
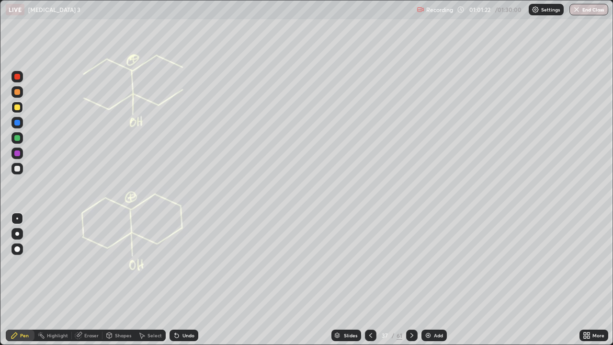
click at [97, 280] on div "Eraser" at bounding box center [91, 335] width 14 height 5
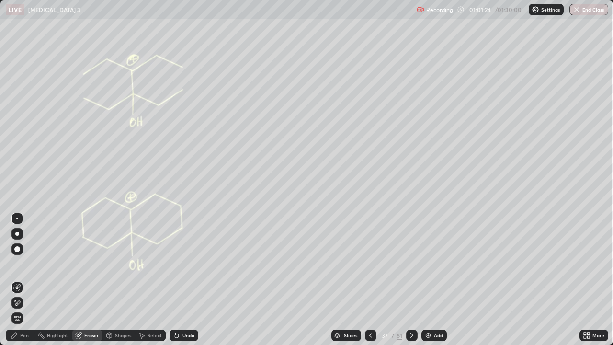
click at [24, 280] on div "Pen" at bounding box center [24, 335] width 9 height 5
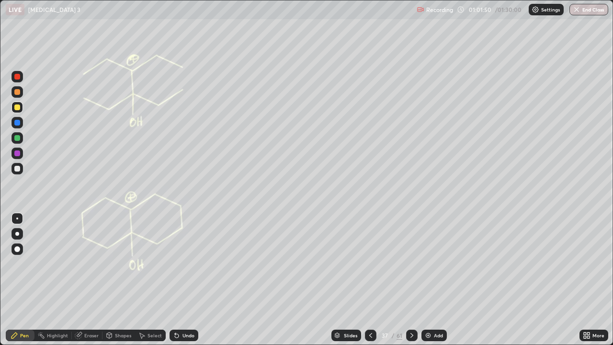
click at [18, 138] on div at bounding box center [17, 138] width 6 height 6
click at [184, 280] on div "Undo" at bounding box center [184, 334] width 29 height 11
click at [182, 280] on div "Undo" at bounding box center [184, 334] width 29 height 11
click at [187, 280] on div "Undo" at bounding box center [188, 335] width 12 height 5
click at [184, 280] on div "Undo" at bounding box center [188, 335] width 12 height 5
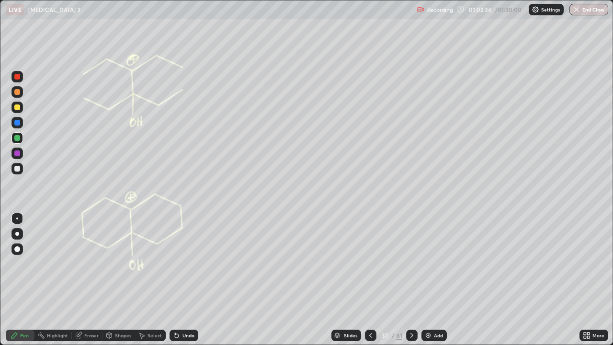
click at [177, 280] on icon at bounding box center [177, 335] width 8 height 8
click at [413, 280] on div at bounding box center [411, 334] width 11 height 11
click at [412, 280] on icon at bounding box center [412, 335] width 8 height 8
click at [372, 280] on div at bounding box center [370, 335] width 11 height 19
click at [412, 280] on icon at bounding box center [411, 335] width 3 height 5
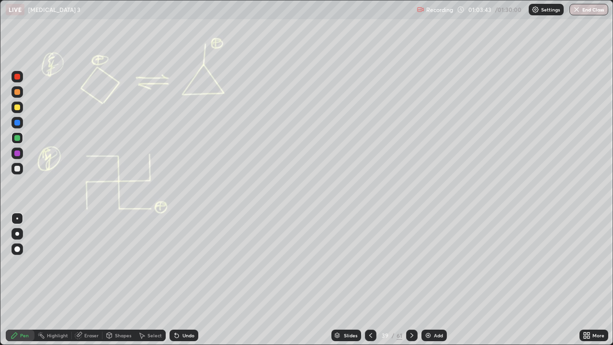
click at [411, 280] on icon at bounding box center [412, 335] width 8 height 8
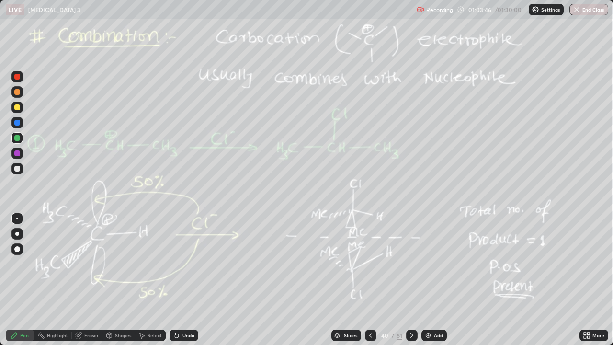
click at [436, 280] on div "Add" at bounding box center [438, 335] width 9 height 5
click at [19, 171] on div at bounding box center [16, 168] width 11 height 11
click at [18, 149] on div at bounding box center [16, 152] width 11 height 11
click at [12, 91] on div at bounding box center [16, 91] width 11 height 11
click at [182, 280] on div "Undo" at bounding box center [188, 335] width 12 height 5
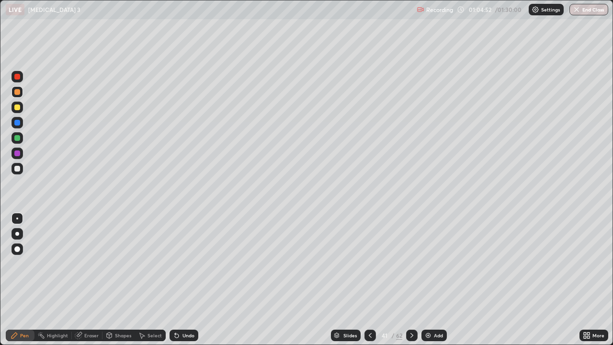
click at [18, 136] on div at bounding box center [17, 138] width 6 height 6
click at [18, 150] on div at bounding box center [17, 153] width 6 height 6
click at [413, 280] on div at bounding box center [411, 334] width 11 height 11
click at [371, 280] on icon at bounding box center [370, 335] width 8 height 8
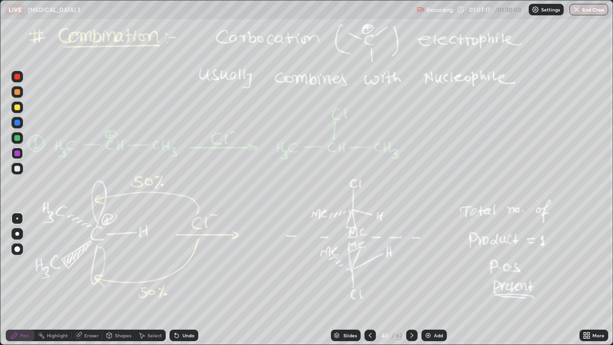
click at [369, 280] on icon at bounding box center [370, 335] width 8 height 8
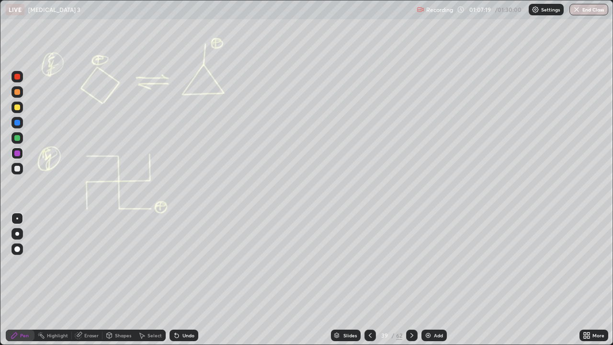
click at [407, 280] on div at bounding box center [411, 334] width 11 height 11
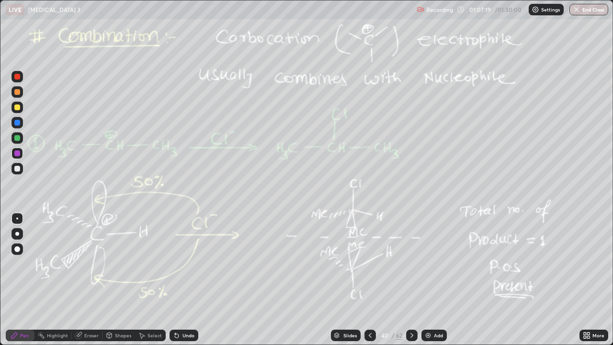
click at [406, 280] on div at bounding box center [411, 335] width 11 height 19
click at [412, 280] on icon at bounding box center [412, 335] width 8 height 8
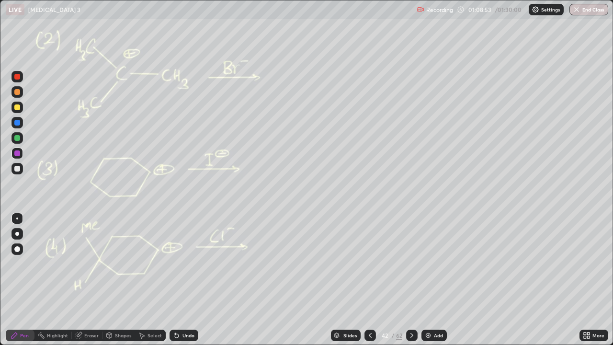
click at [407, 280] on div at bounding box center [411, 334] width 11 height 11
click at [21, 108] on div at bounding box center [16, 107] width 11 height 11
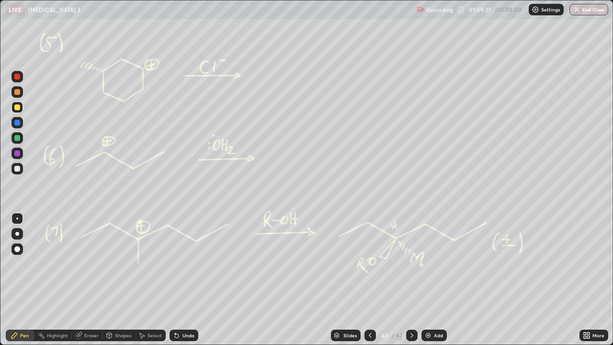
click at [413, 280] on div at bounding box center [411, 334] width 11 height 11
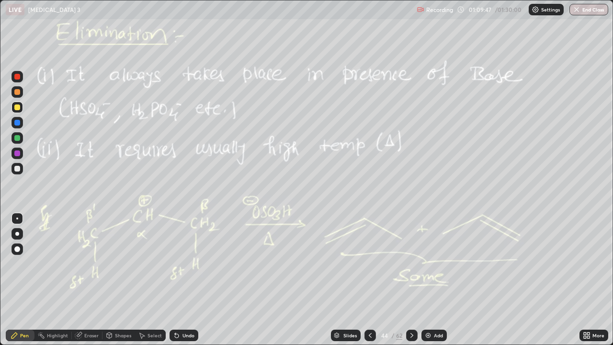
click at [367, 280] on icon at bounding box center [370, 335] width 8 height 8
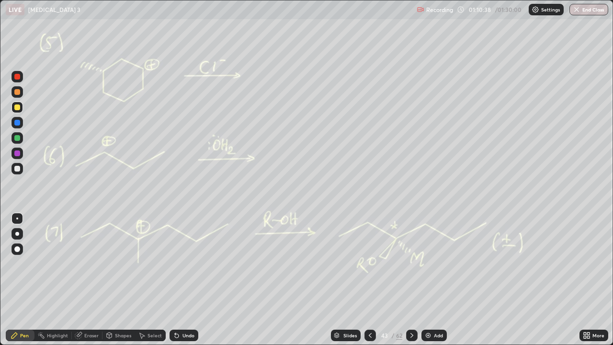
click at [584, 11] on button "End Class" at bounding box center [588, 9] width 39 height 11
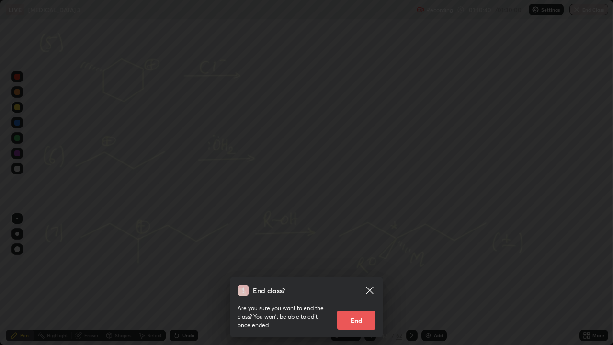
click at [401, 173] on div "End class? Are you sure you want to end the class? You won’t be able to edit on…" at bounding box center [306, 172] width 613 height 345
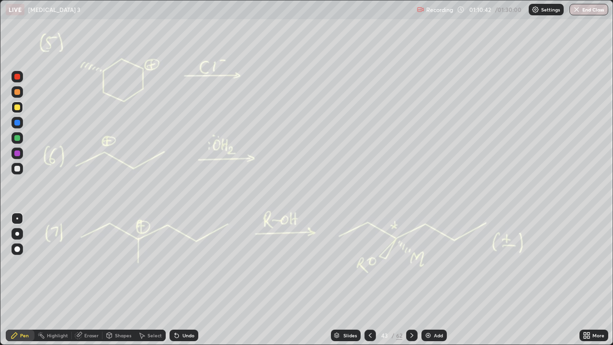
click at [369, 280] on icon at bounding box center [370, 335] width 8 height 8
click at [411, 280] on icon at bounding box center [412, 335] width 8 height 8
click at [585, 13] on button "End Class" at bounding box center [588, 9] width 39 height 11
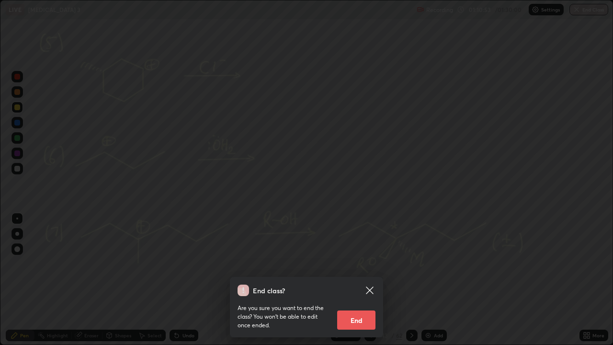
click at [349, 280] on button "End" at bounding box center [356, 319] width 38 height 19
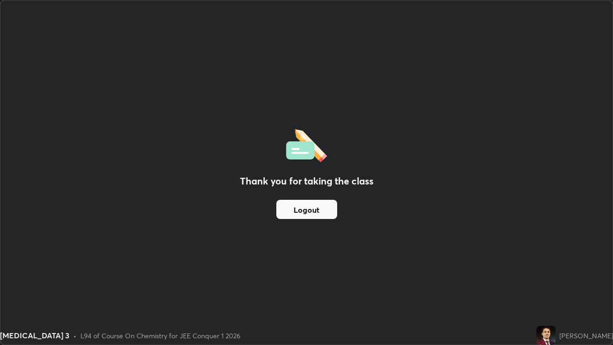
click at [317, 210] on button "Logout" at bounding box center [306, 209] width 61 height 19
